Goal: Task Accomplishment & Management: Manage account settings

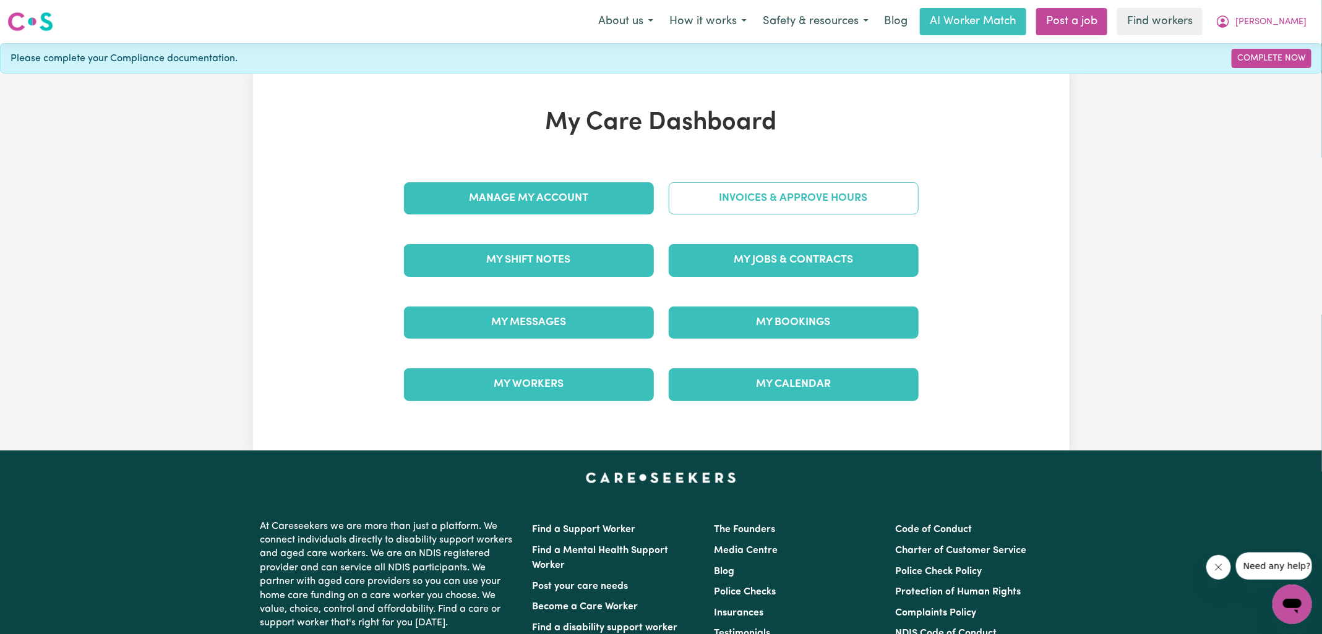
click at [728, 210] on link "Invoices & Approve Hours" at bounding box center [793, 198] width 250 height 32
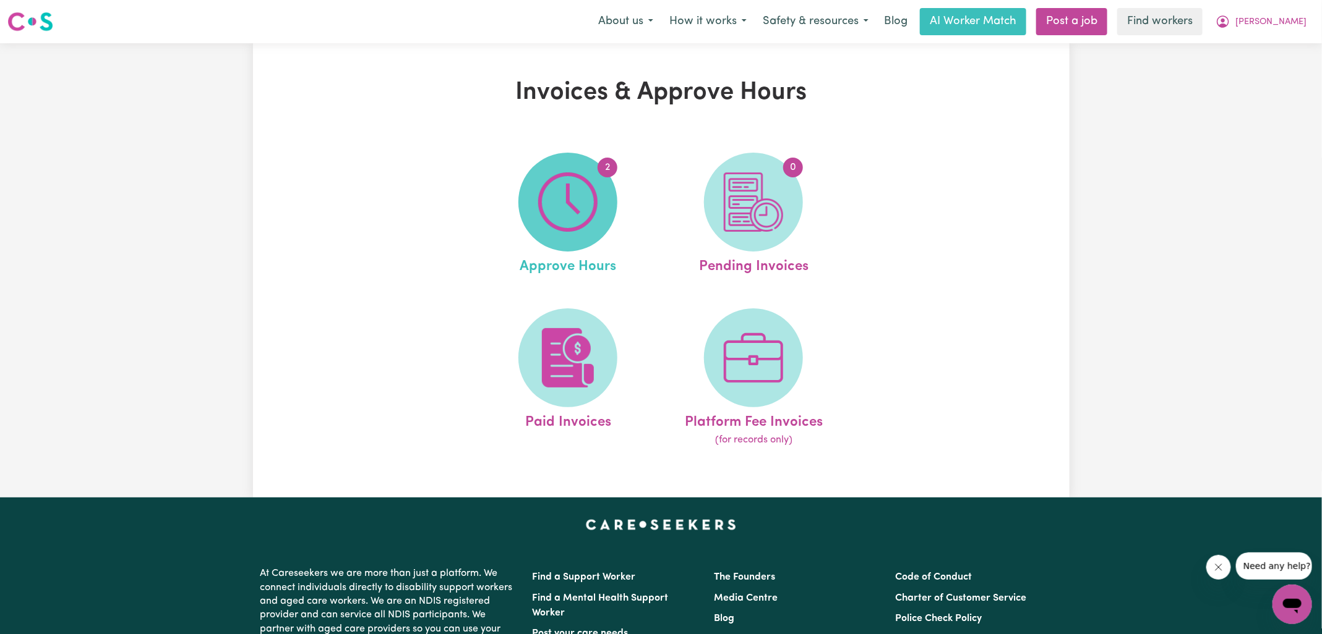
click at [565, 212] on img at bounding box center [567, 202] width 59 height 59
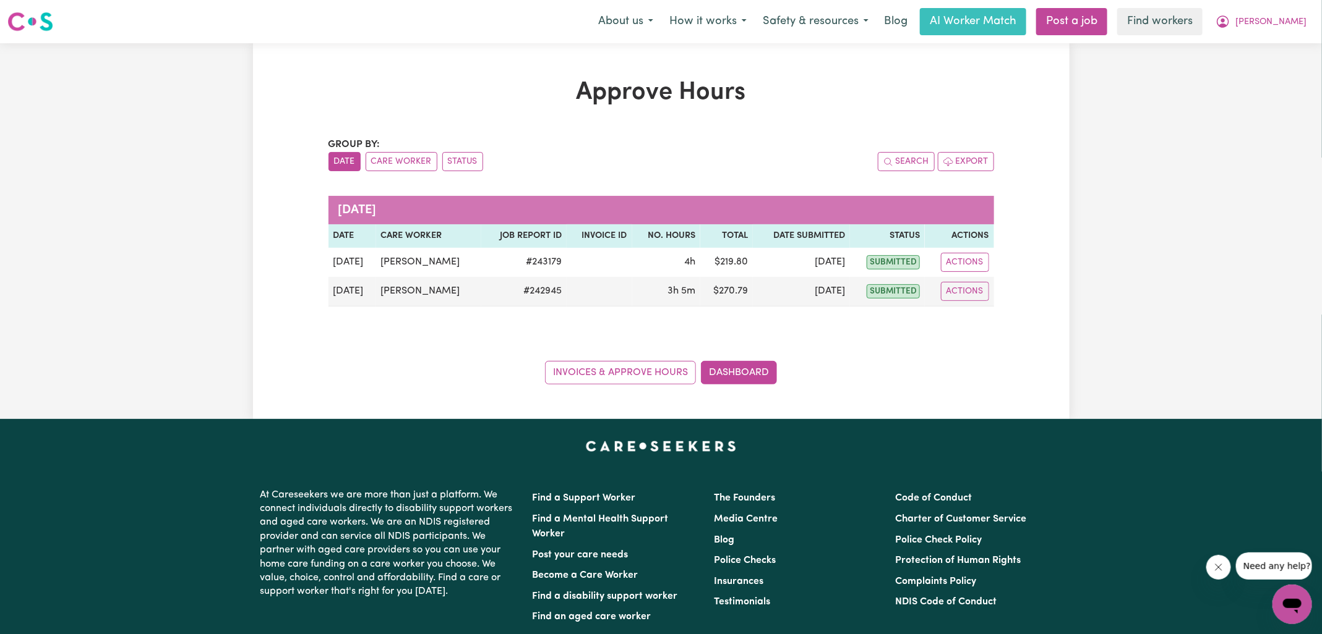
click at [255, 95] on div "Approve Hours Group by: Date Care Worker Status Search Export [DATE] Date Care …" at bounding box center [661, 231] width 816 height 307
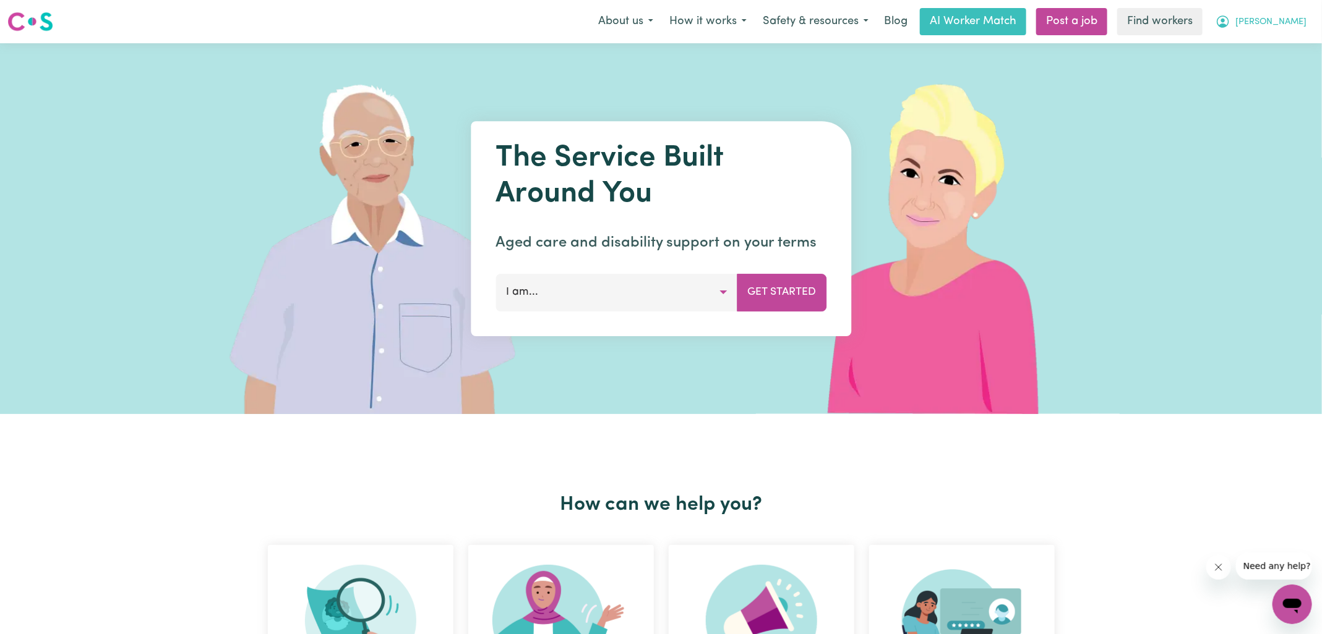
click at [1230, 23] on icon "My Account" at bounding box center [1222, 21] width 15 height 15
click at [1268, 70] on link "Logout" at bounding box center [1265, 70] width 98 height 23
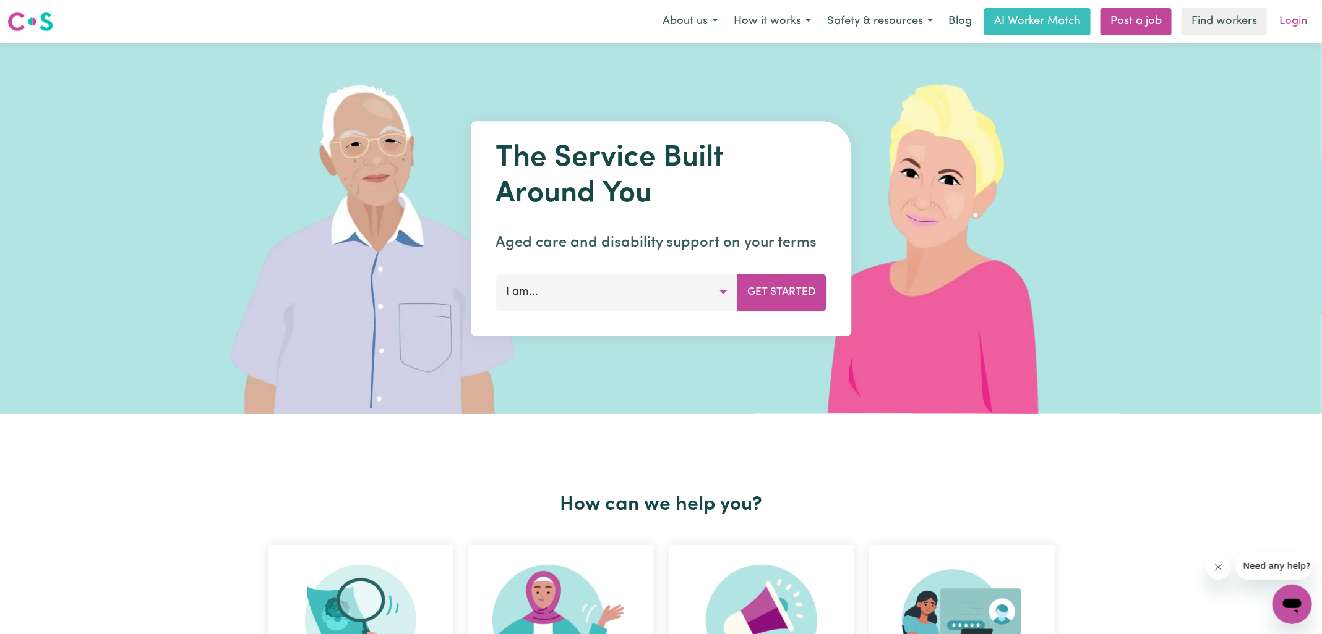
click at [1284, 28] on link "Login" at bounding box center [1292, 21] width 43 height 27
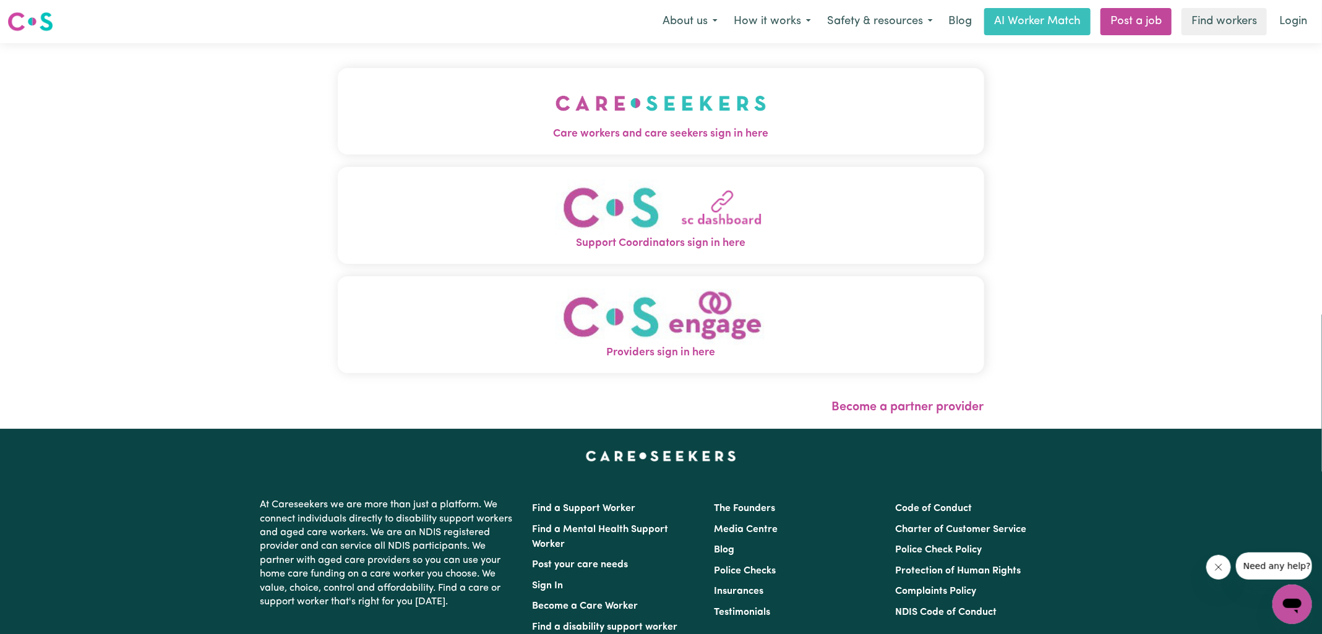
drag, startPoint x: 743, startPoint y: 332, endPoint x: 782, endPoint y: 314, distance: 43.2
click at [743, 332] on img "Providers sign in here" at bounding box center [660, 317] width 211 height 56
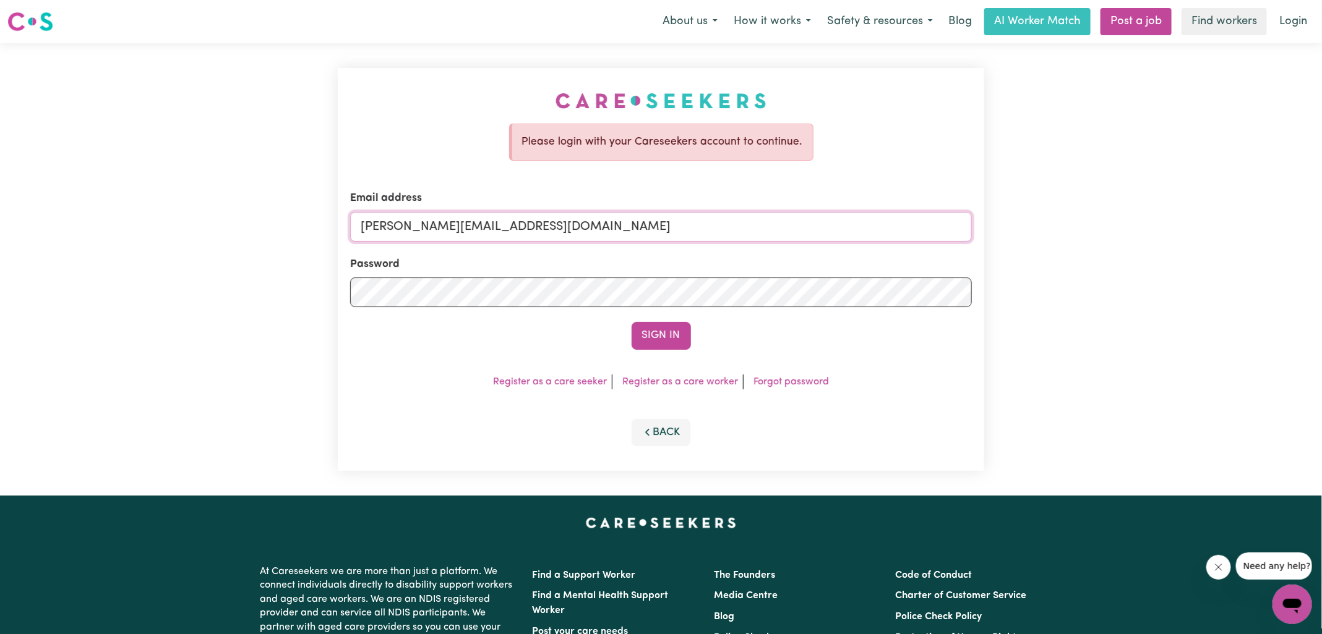
click at [494, 232] on input "yvonne@careseekers.com.au" at bounding box center [660, 227] width 621 height 30
click at [581, 234] on input "yvonne@careseekers.com.au" at bounding box center [660, 227] width 621 height 30
drag, startPoint x: 435, startPoint y: 223, endPoint x: 872, endPoint y: 224, distance: 436.6
click at [872, 224] on input "SUPERUSER~1047182563@qq.com" at bounding box center [660, 227] width 621 height 30
type input "SUPERUSER~deannemitchellknc@careseekers.com.au"
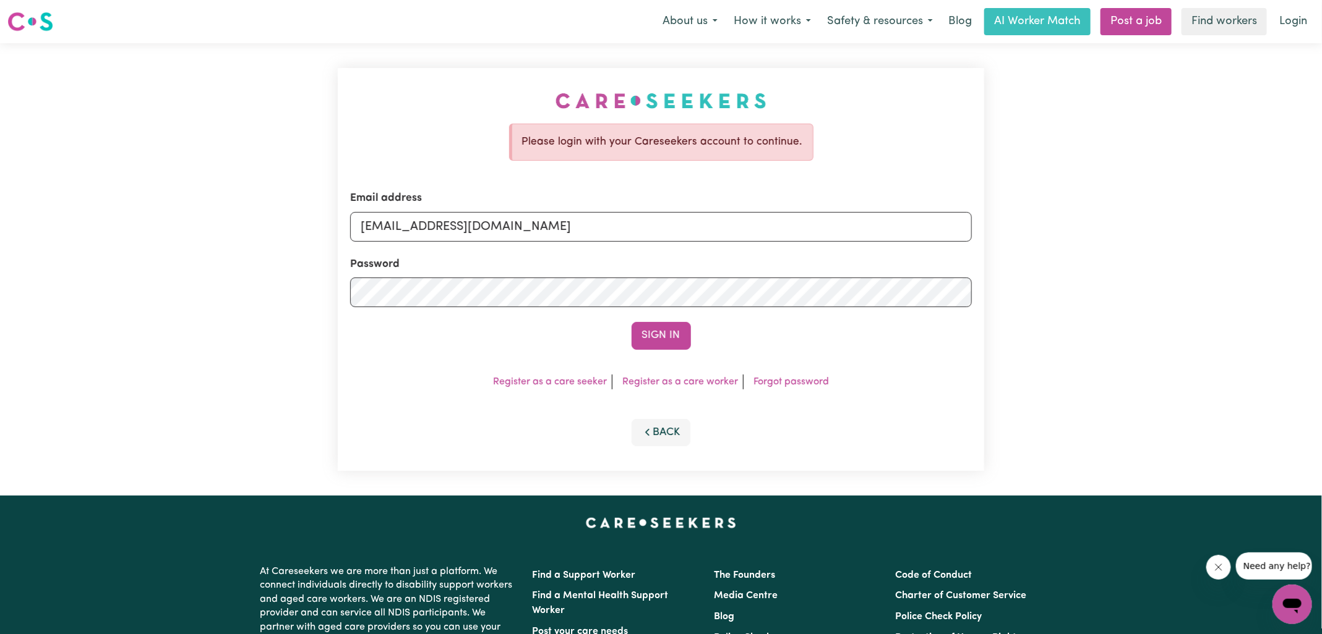
click at [631, 322] on button "Sign In" at bounding box center [660, 335] width 59 height 27
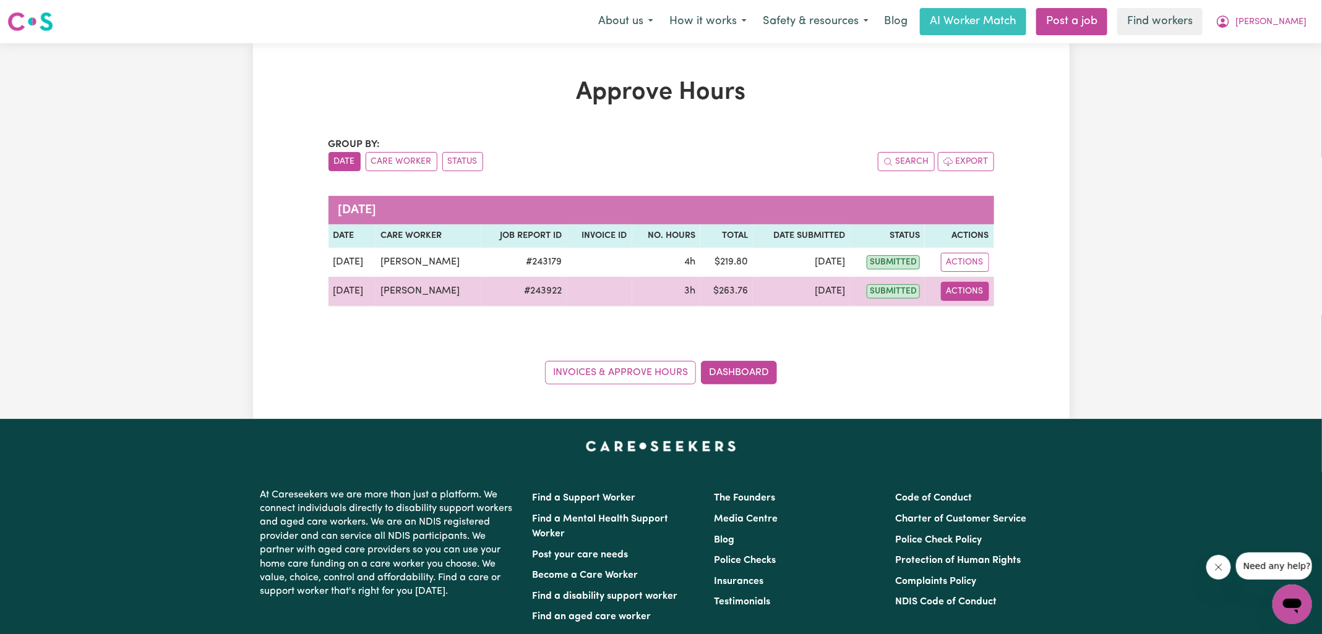
click at [970, 289] on button "Actions" at bounding box center [965, 291] width 48 height 19
click at [983, 319] on link "View Job Report" at bounding box center [995, 319] width 106 height 25
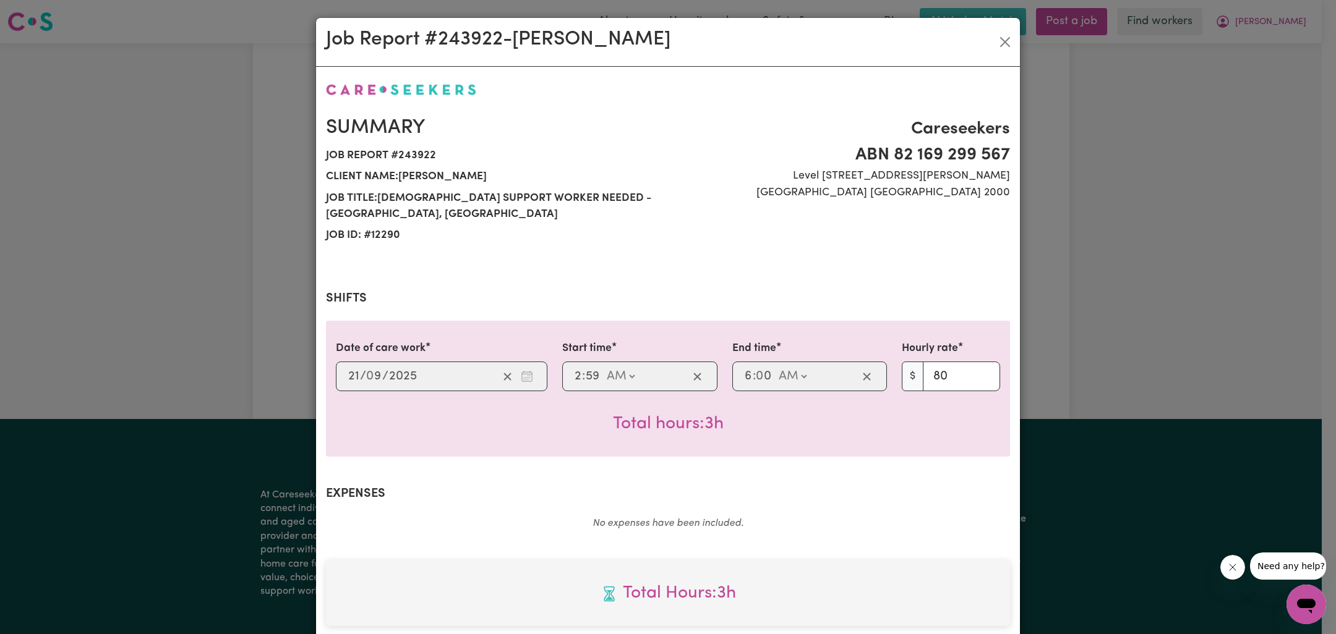
scroll to position [334, 0]
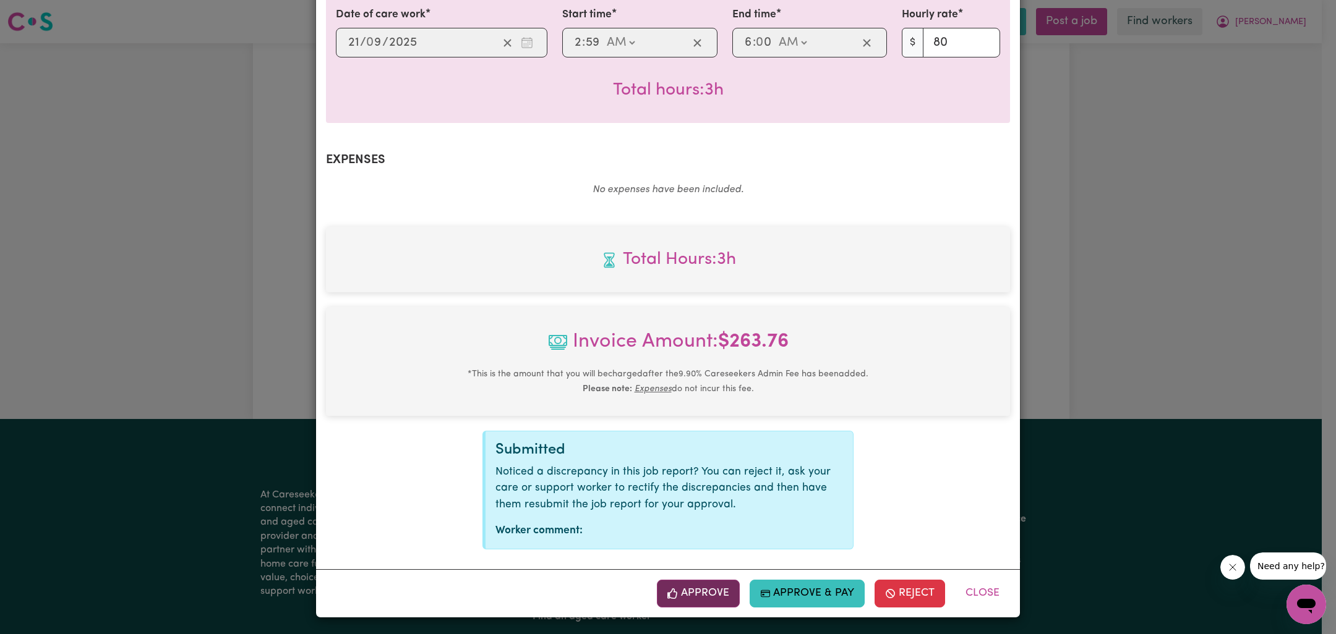
click at [715, 586] on button "Approve" at bounding box center [698, 593] width 83 height 27
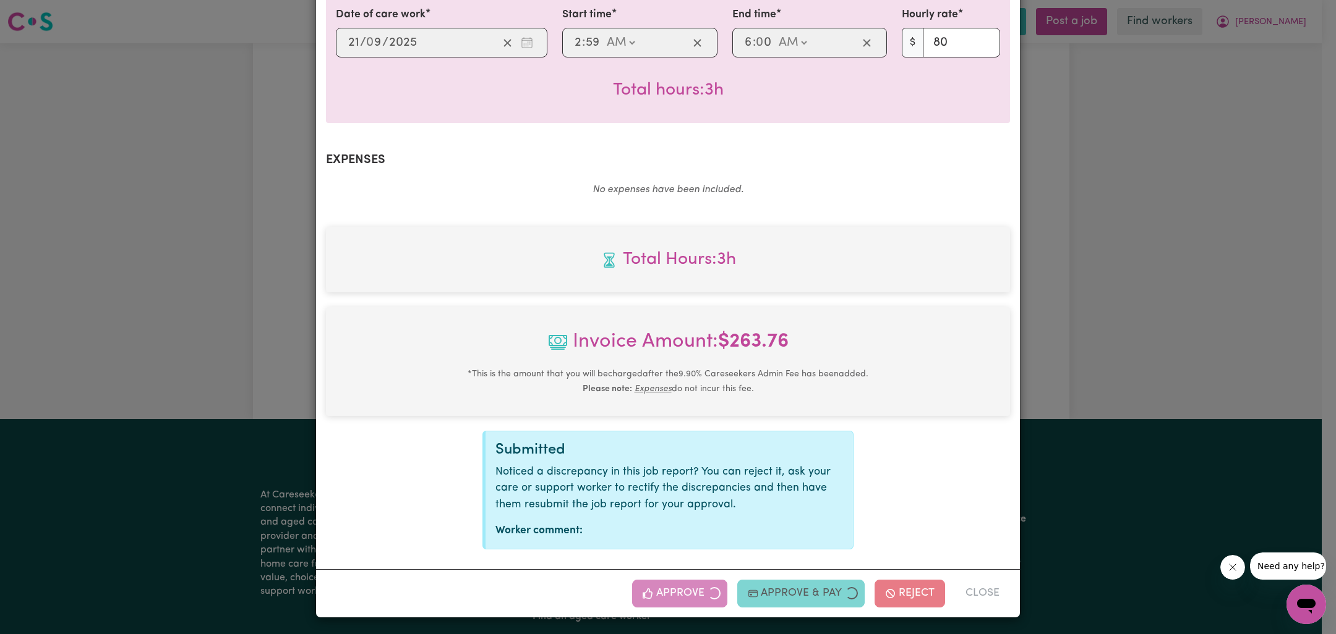
click at [1140, 300] on div "Job Report # 243922 - Celina West Summary Job report # 243922 Client name: Dean…" at bounding box center [668, 317] width 1336 height 634
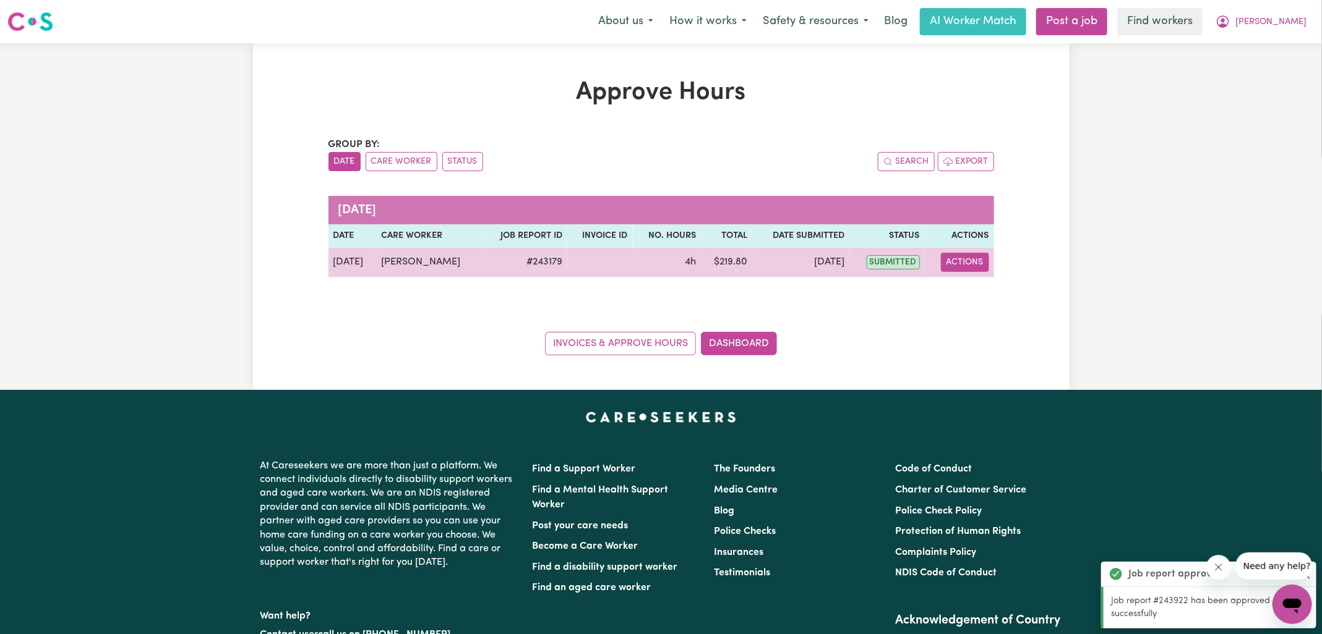
click at [963, 258] on button "Actions" at bounding box center [965, 262] width 48 height 19
click at [985, 286] on link "View Job Report" at bounding box center [996, 290] width 106 height 25
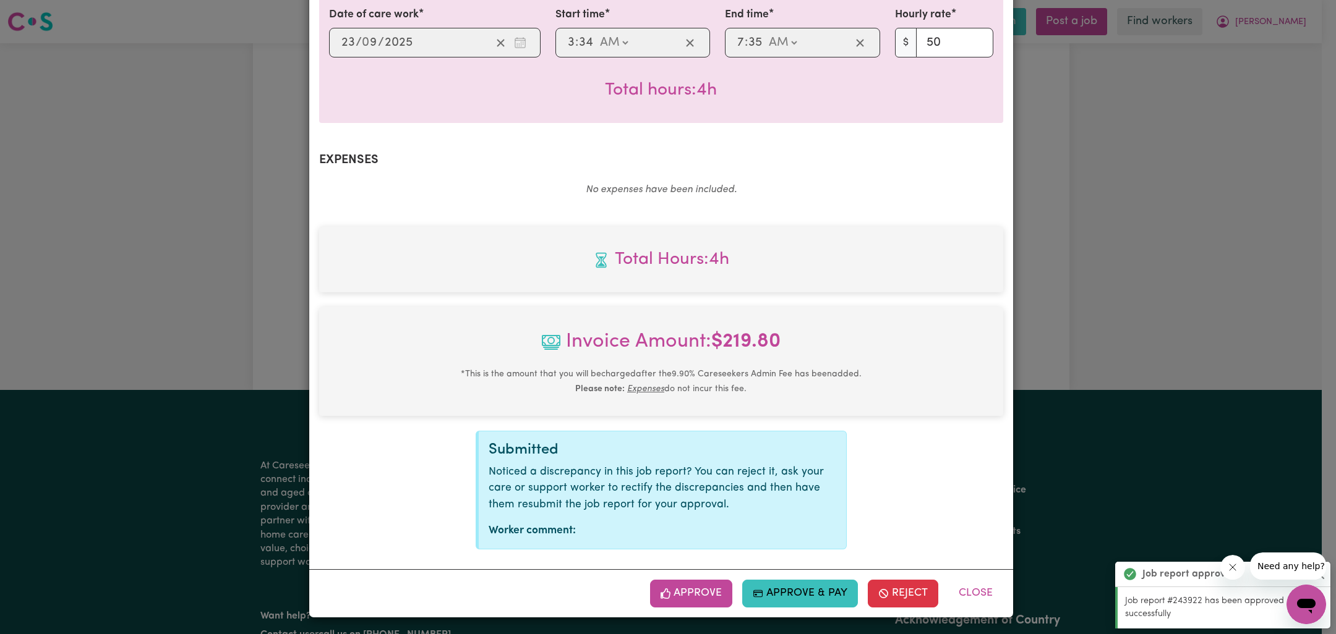
drag, startPoint x: 701, startPoint y: 592, endPoint x: 703, endPoint y: 585, distance: 7.2
click at [701, 592] on button "Approve" at bounding box center [691, 593] width 83 height 27
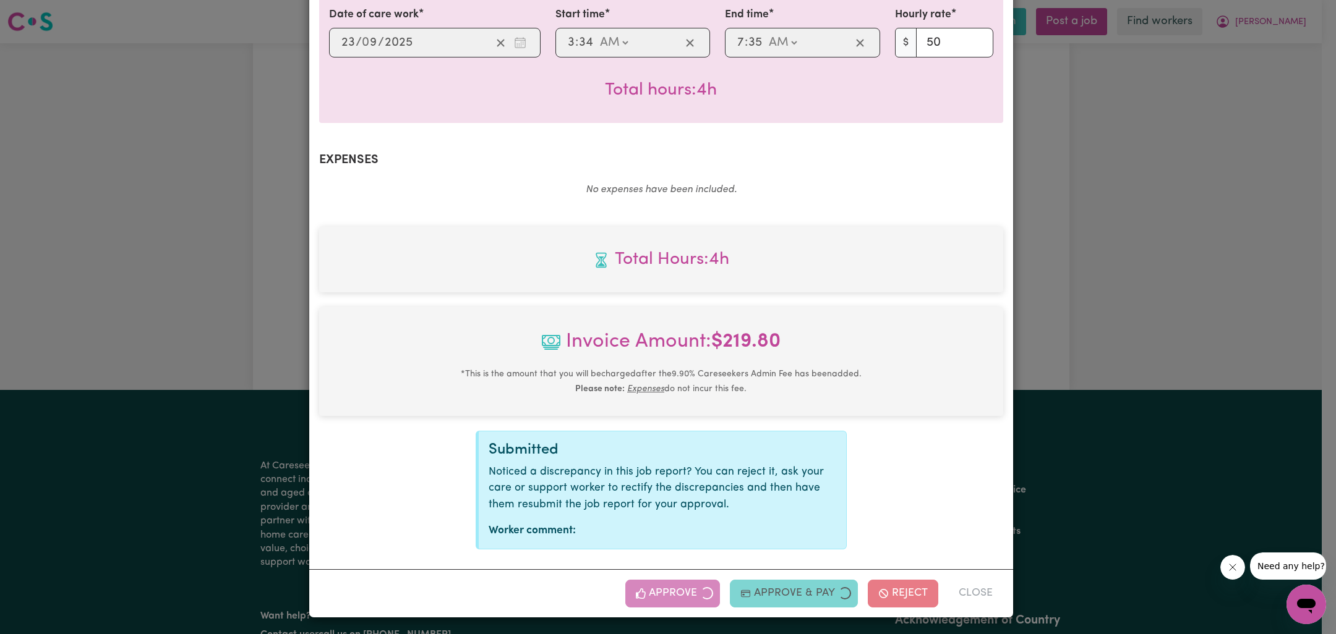
click at [1057, 314] on div "Job Report # 243179 - Celina West Summary Job report # 243179 Client name: Dean…" at bounding box center [668, 317] width 1336 height 634
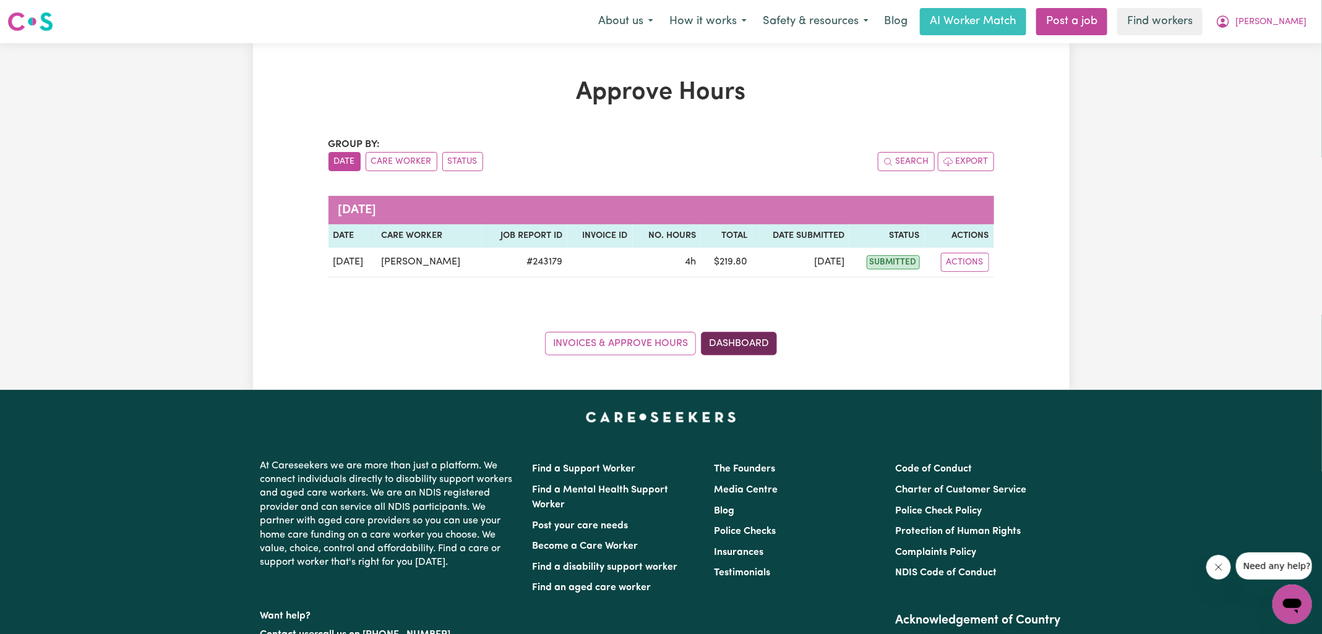
click at [738, 343] on link "Dashboard" at bounding box center [739, 343] width 76 height 23
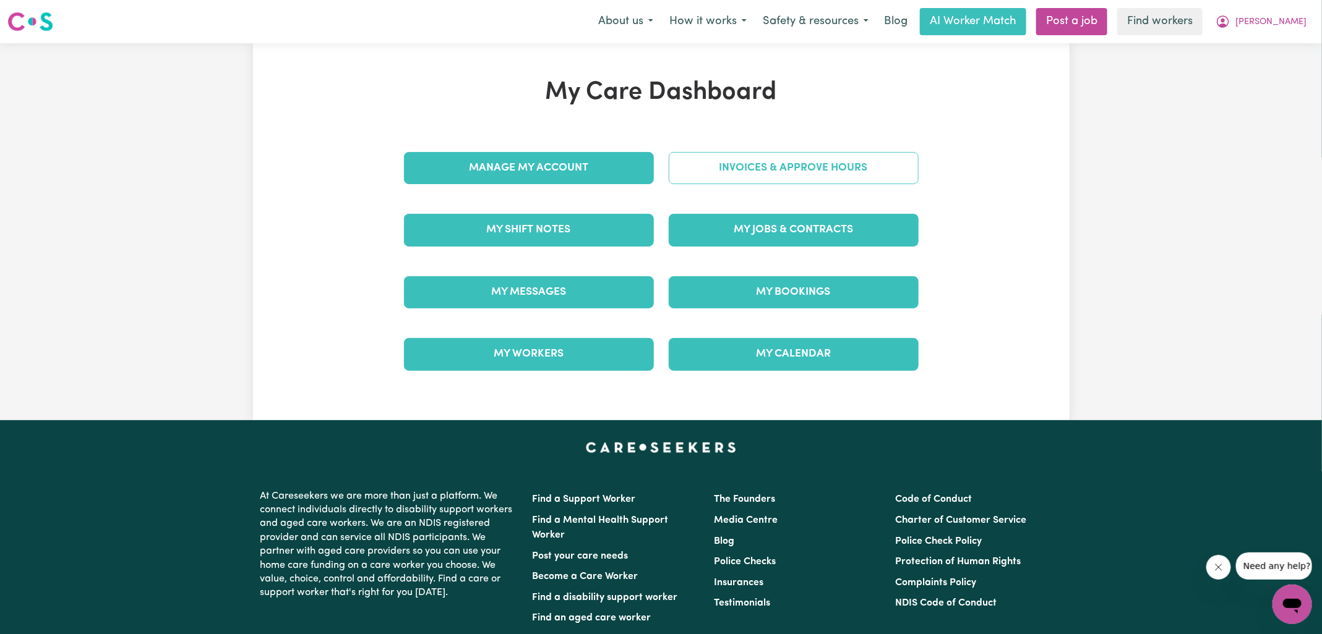
click at [767, 180] on link "Invoices & Approve Hours" at bounding box center [793, 168] width 250 height 32
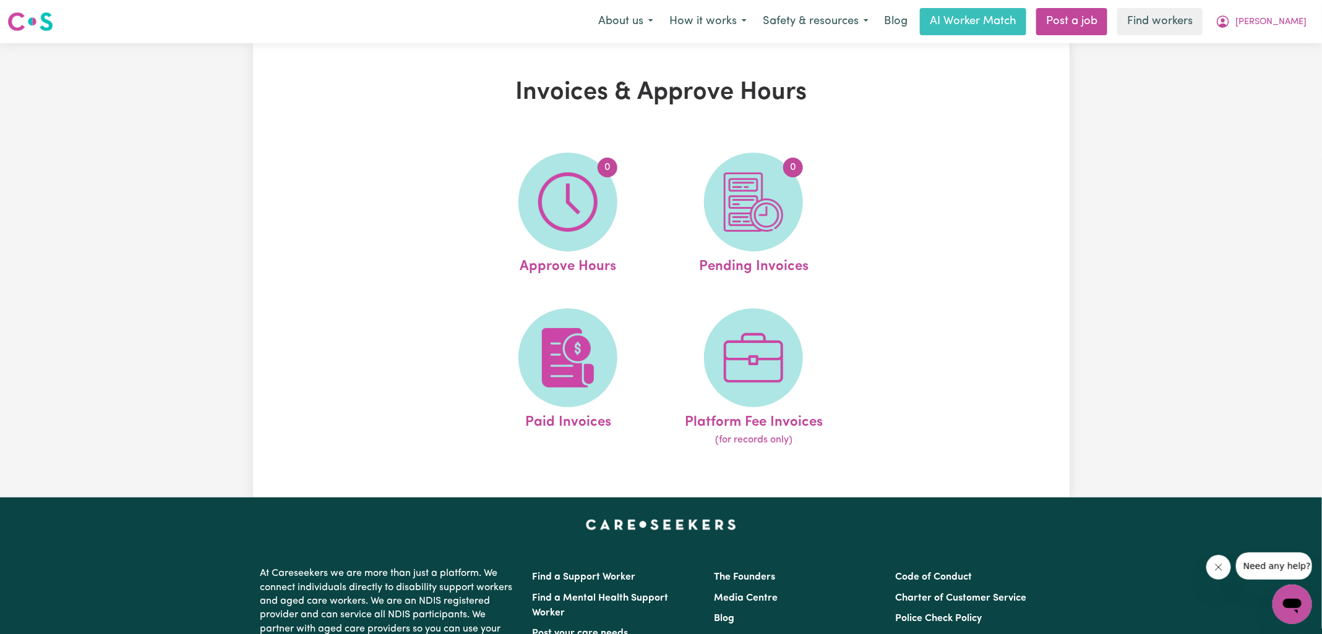
click at [767, 180] on img at bounding box center [753, 202] width 59 height 59
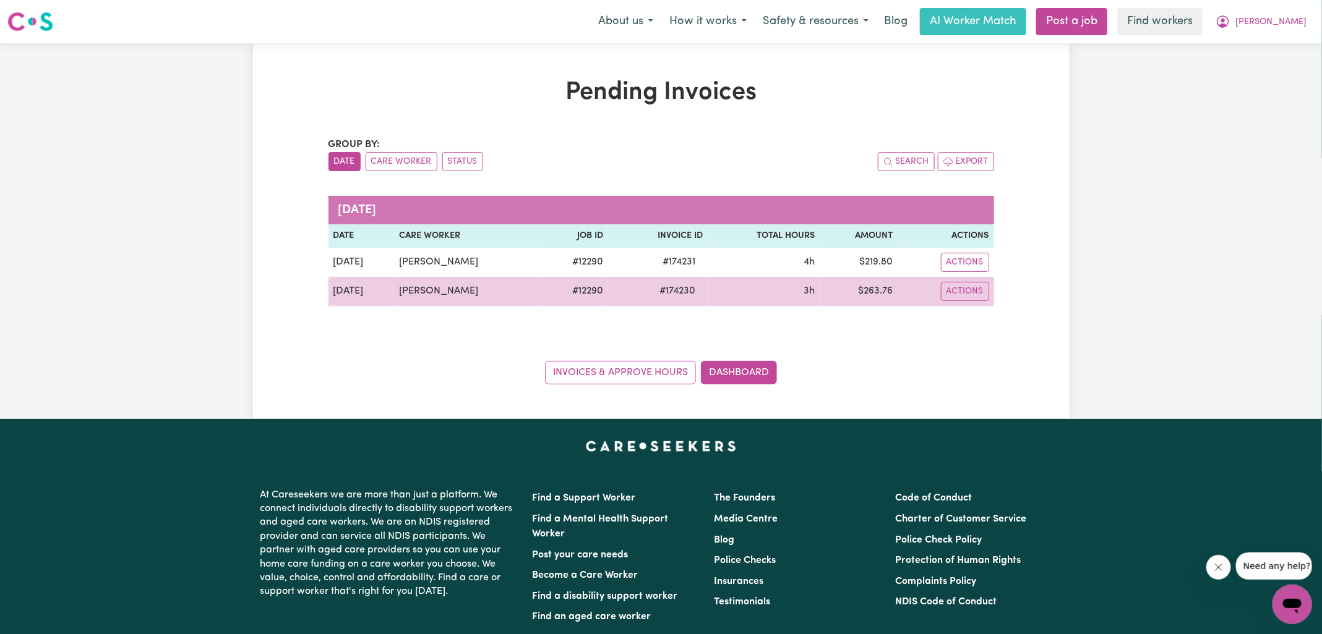
click at [670, 289] on span "# 174230" at bounding box center [677, 291] width 51 height 15
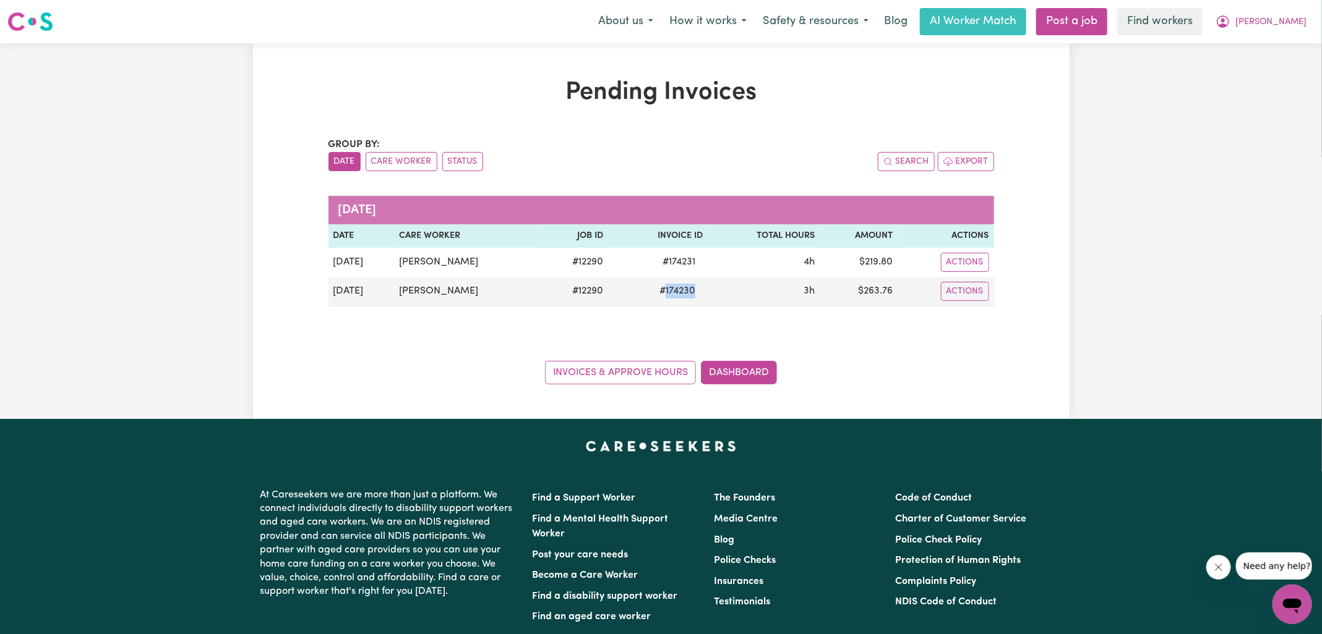
copy span "174230"
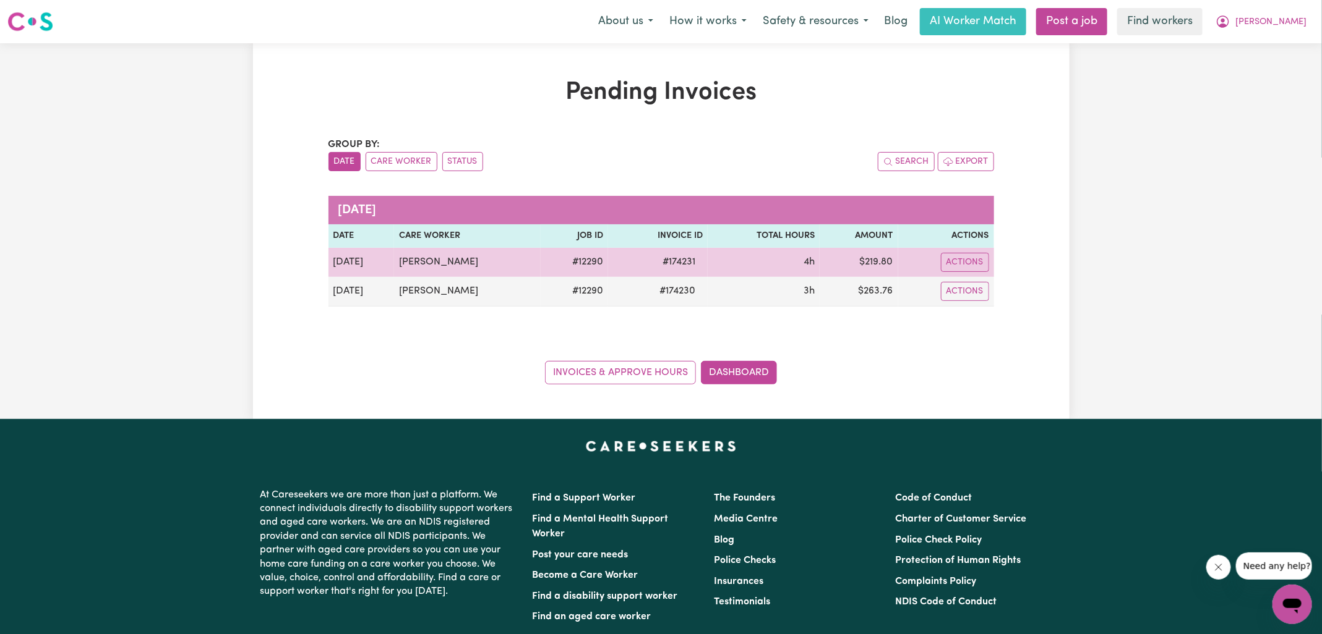
click at [673, 262] on span "# 174231" at bounding box center [679, 262] width 48 height 15
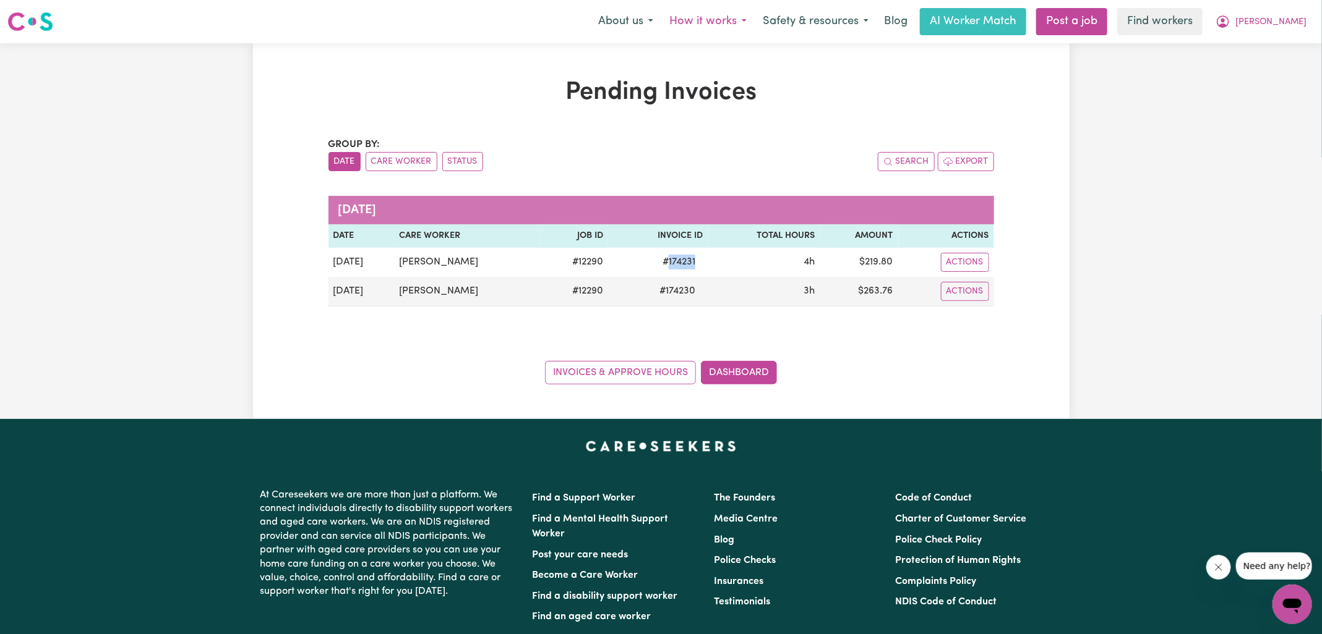
copy span "174231"
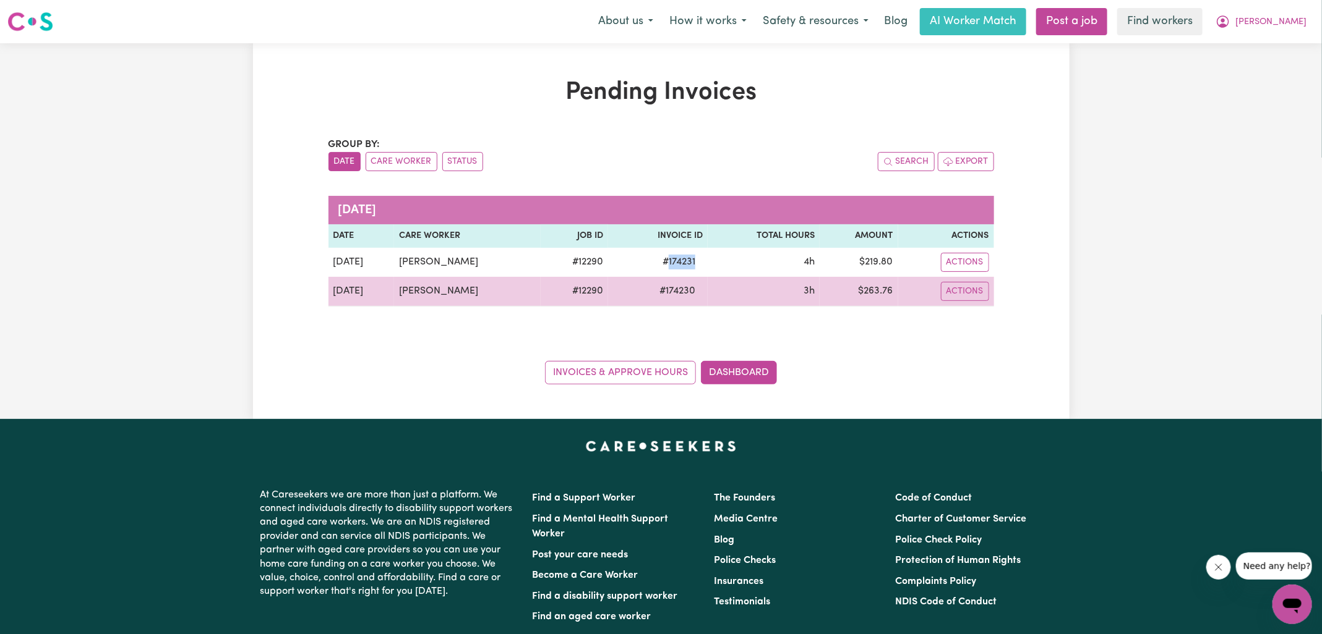
click at [882, 286] on td "$ 263.76" at bounding box center [858, 292] width 79 height 30
drag, startPoint x: 882, startPoint y: 286, endPoint x: 898, endPoint y: 289, distance: 16.3
click at [881, 286] on td "$ 263.76" at bounding box center [858, 292] width 79 height 30
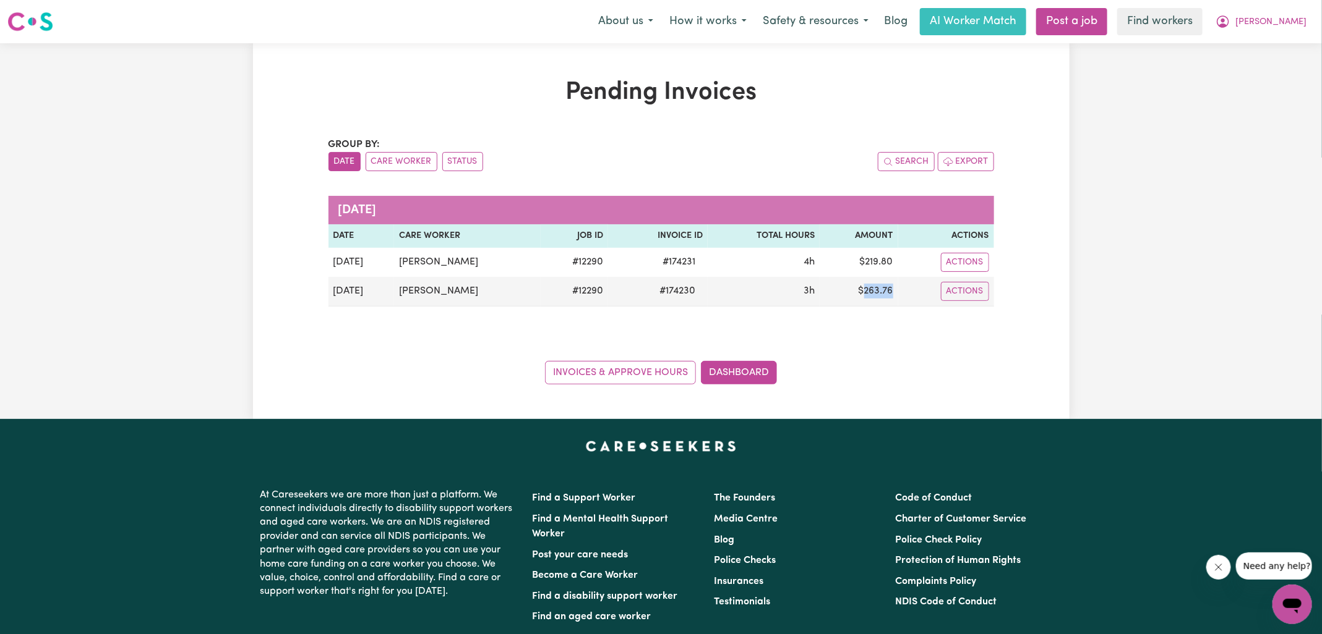
copy td "263.76"
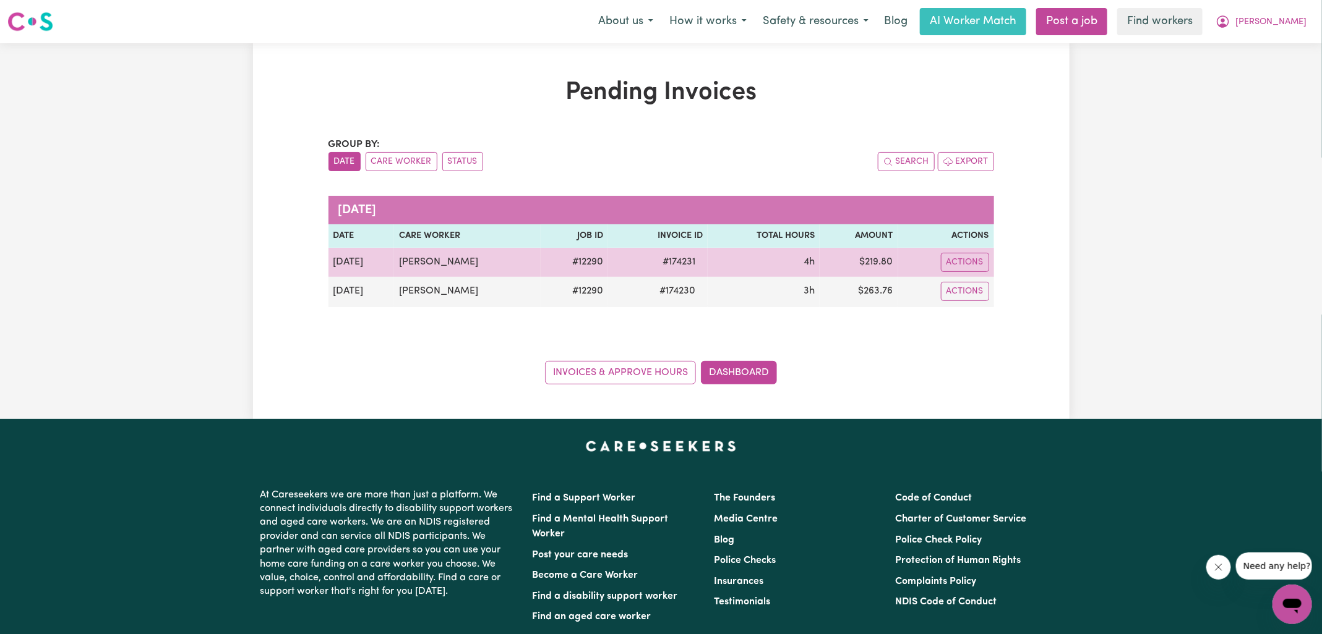
click at [877, 260] on td "$ 219.80" at bounding box center [858, 262] width 79 height 29
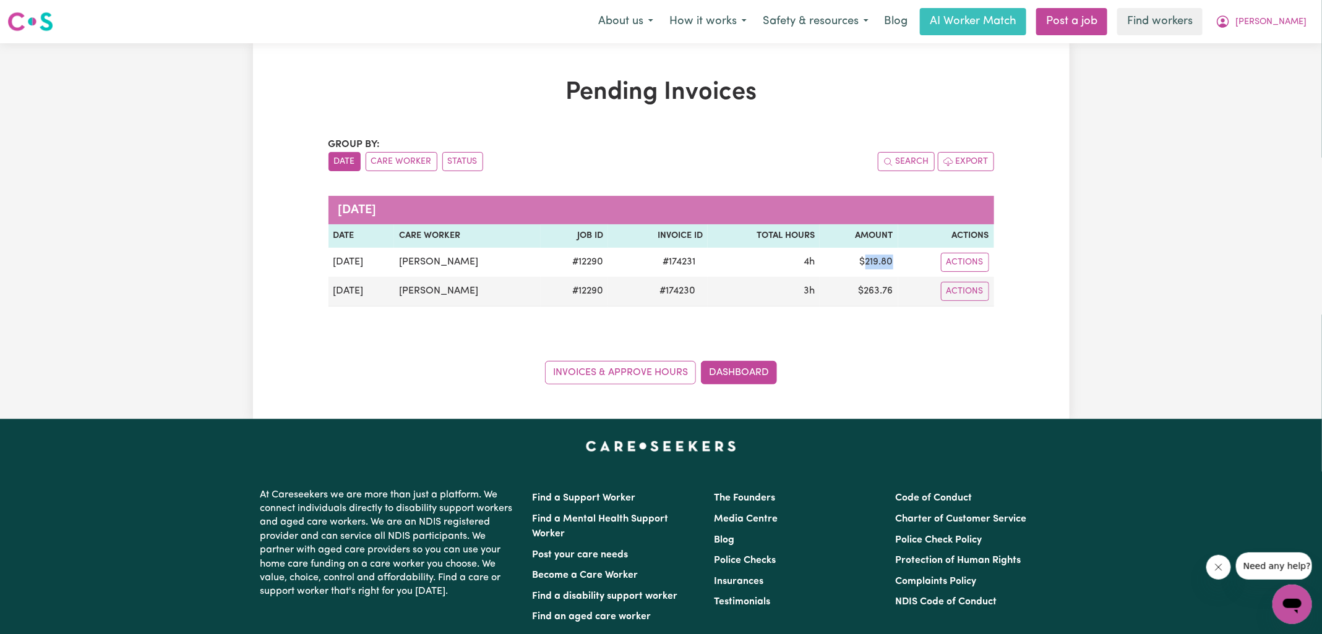
copy td "219.80"
click at [1273, 29] on button "[PERSON_NAME]" at bounding box center [1260, 22] width 107 height 26
click at [1255, 70] on link "Logout" at bounding box center [1265, 70] width 98 height 23
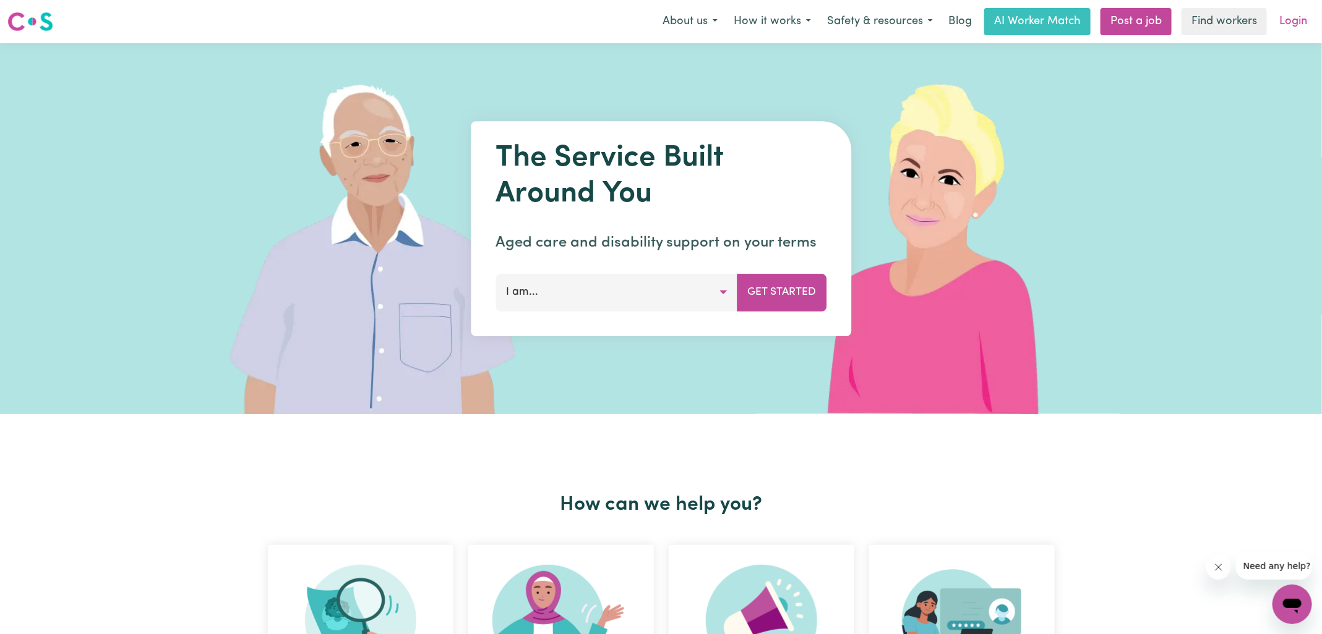
click at [1292, 25] on link "Login" at bounding box center [1292, 21] width 43 height 27
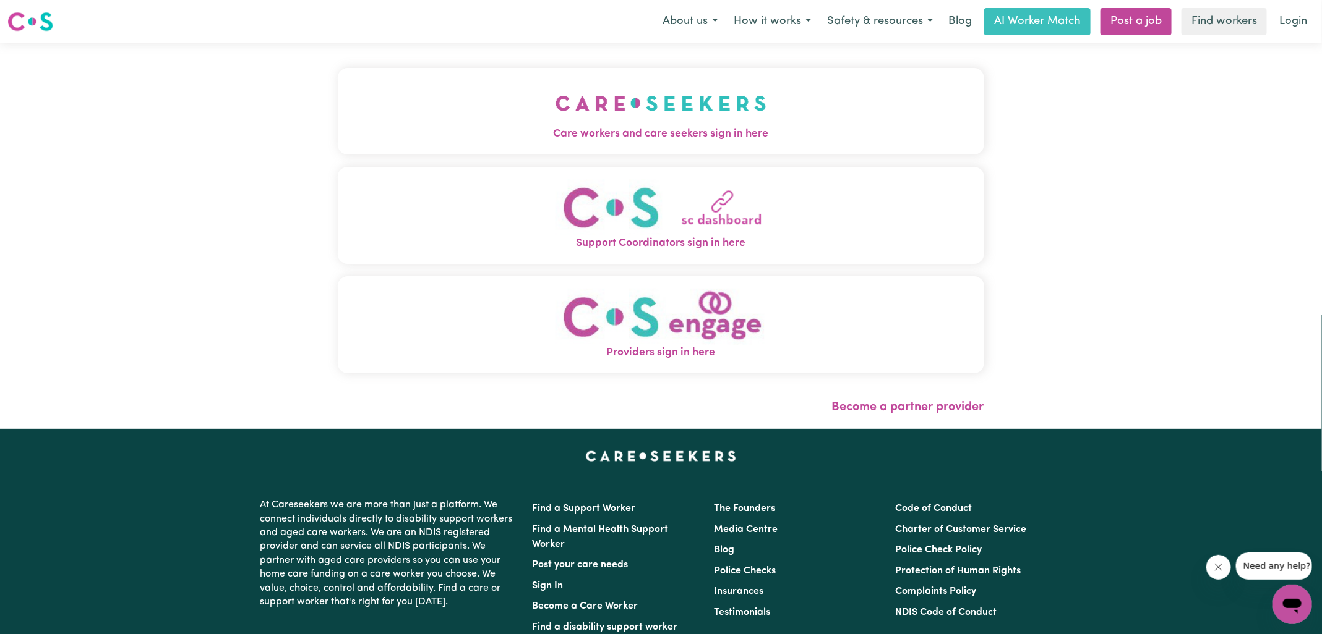
click at [510, 113] on button "Care workers and care seekers sign in here" at bounding box center [661, 111] width 646 height 87
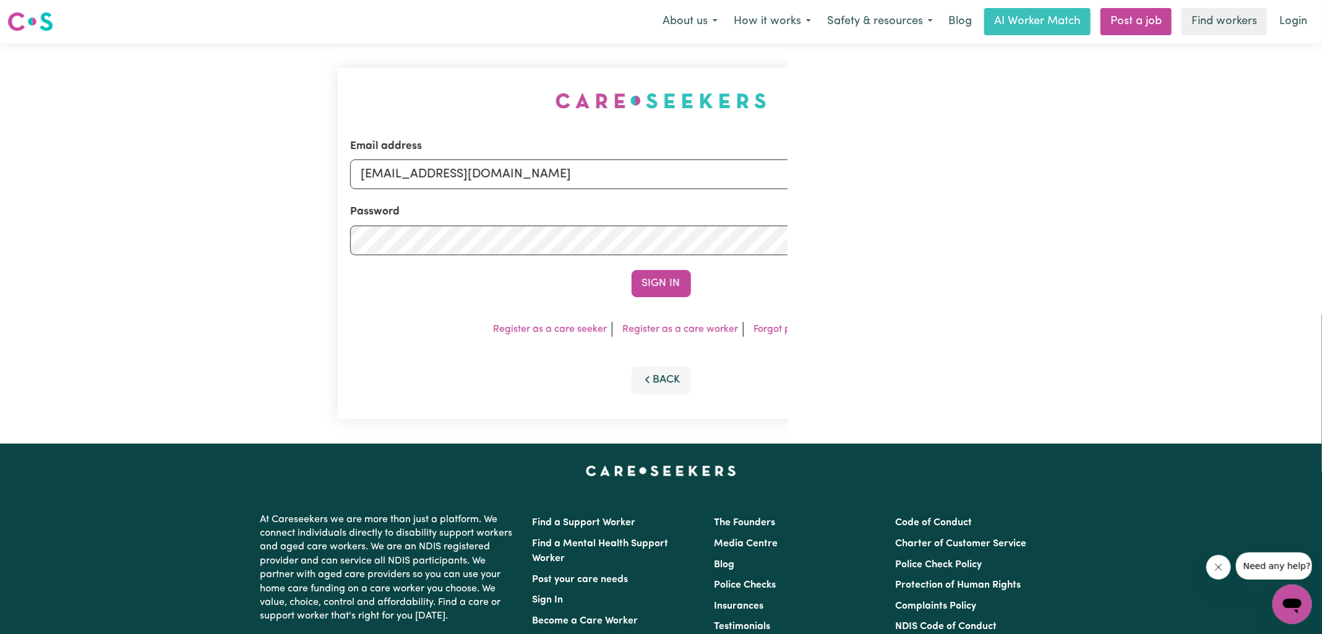
click at [427, 73] on div "Email address SUPERUSER~deannemitchellknc@careseekers.com.au Password Sign In R…" at bounding box center [660, 243] width 661 height 401
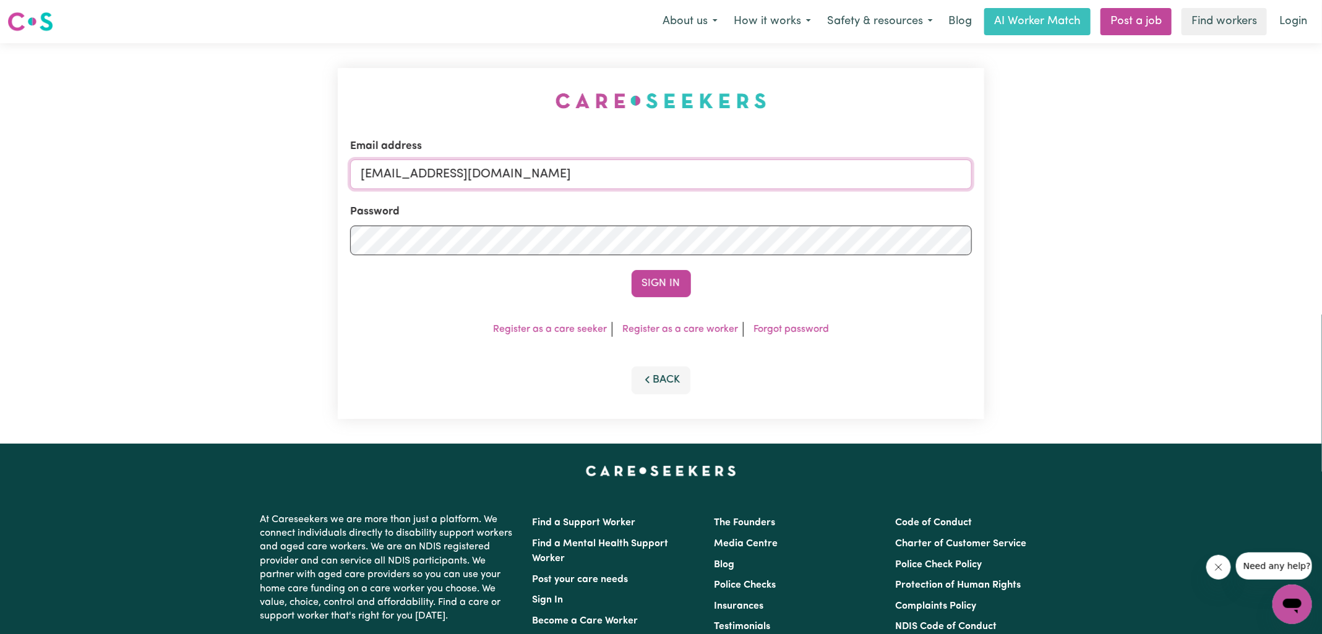
drag, startPoint x: 437, startPoint y: 176, endPoint x: 847, endPoint y: 192, distance: 409.7
click at [847, 192] on form "Email address SUPERUSER~deannemitchellknc@careseekers.com.au Password Sign In" at bounding box center [660, 218] width 621 height 159
type input "superuser~grahamwhiteknc@careseekers.com.au"
click at [631, 270] on button "Sign In" at bounding box center [660, 283] width 59 height 27
